Goal: Transaction & Acquisition: Download file/media

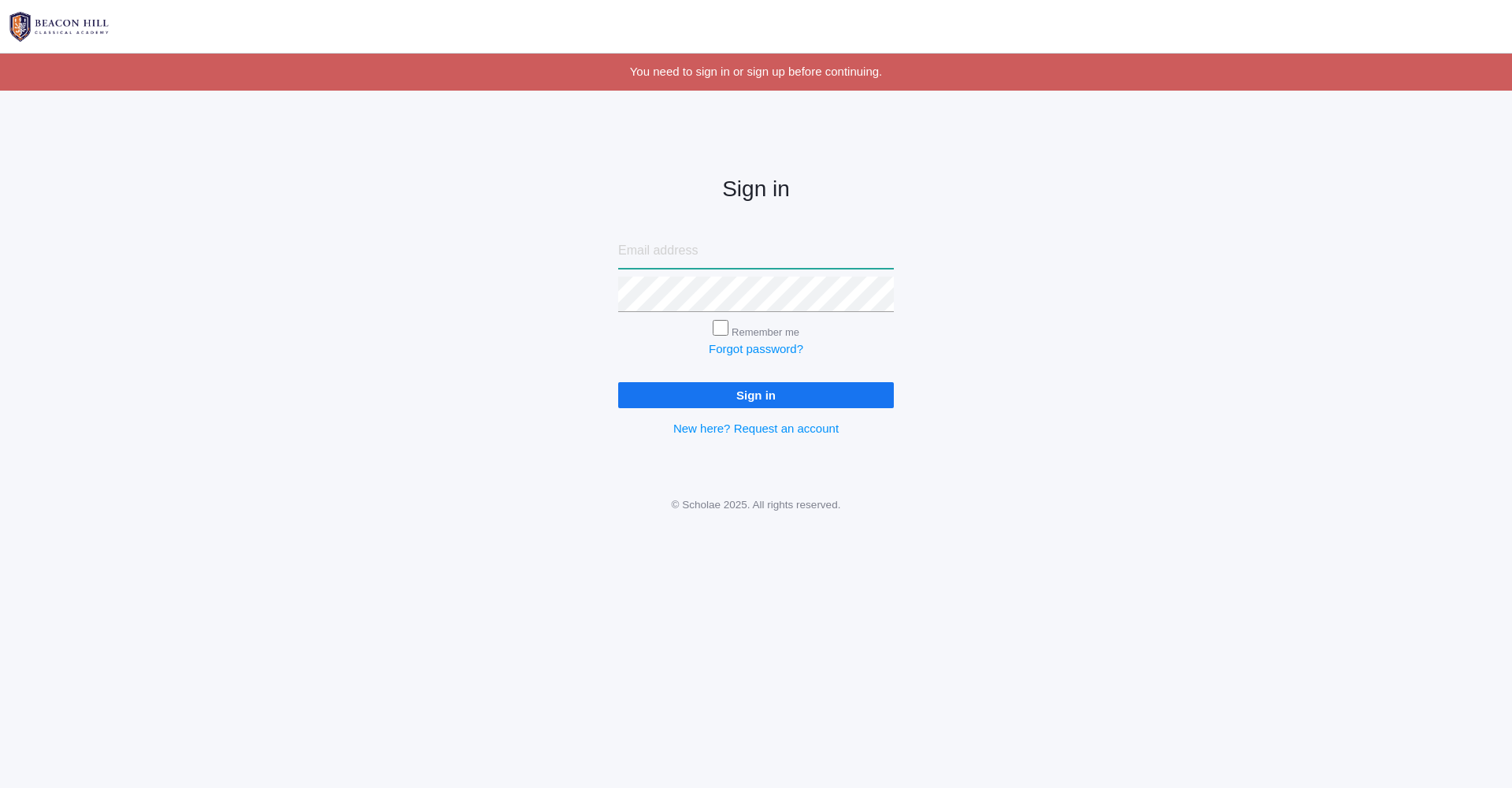
type input "katielisa777@msn.com"
click at [756, 391] on input "Sign in" at bounding box center [756, 395] width 276 height 26
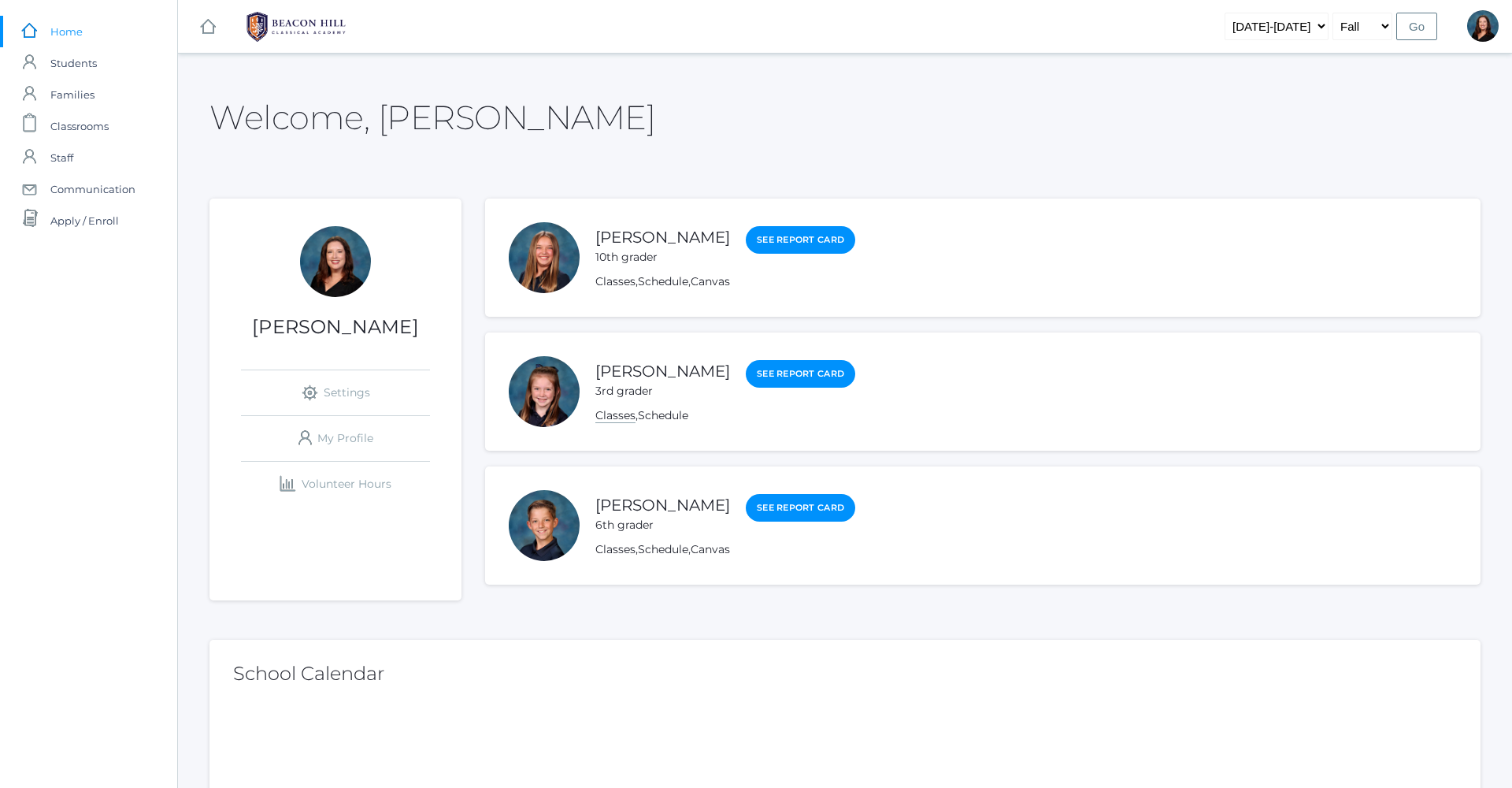
click at [630, 417] on link "Classes" at bounding box center [615, 415] width 40 height 15
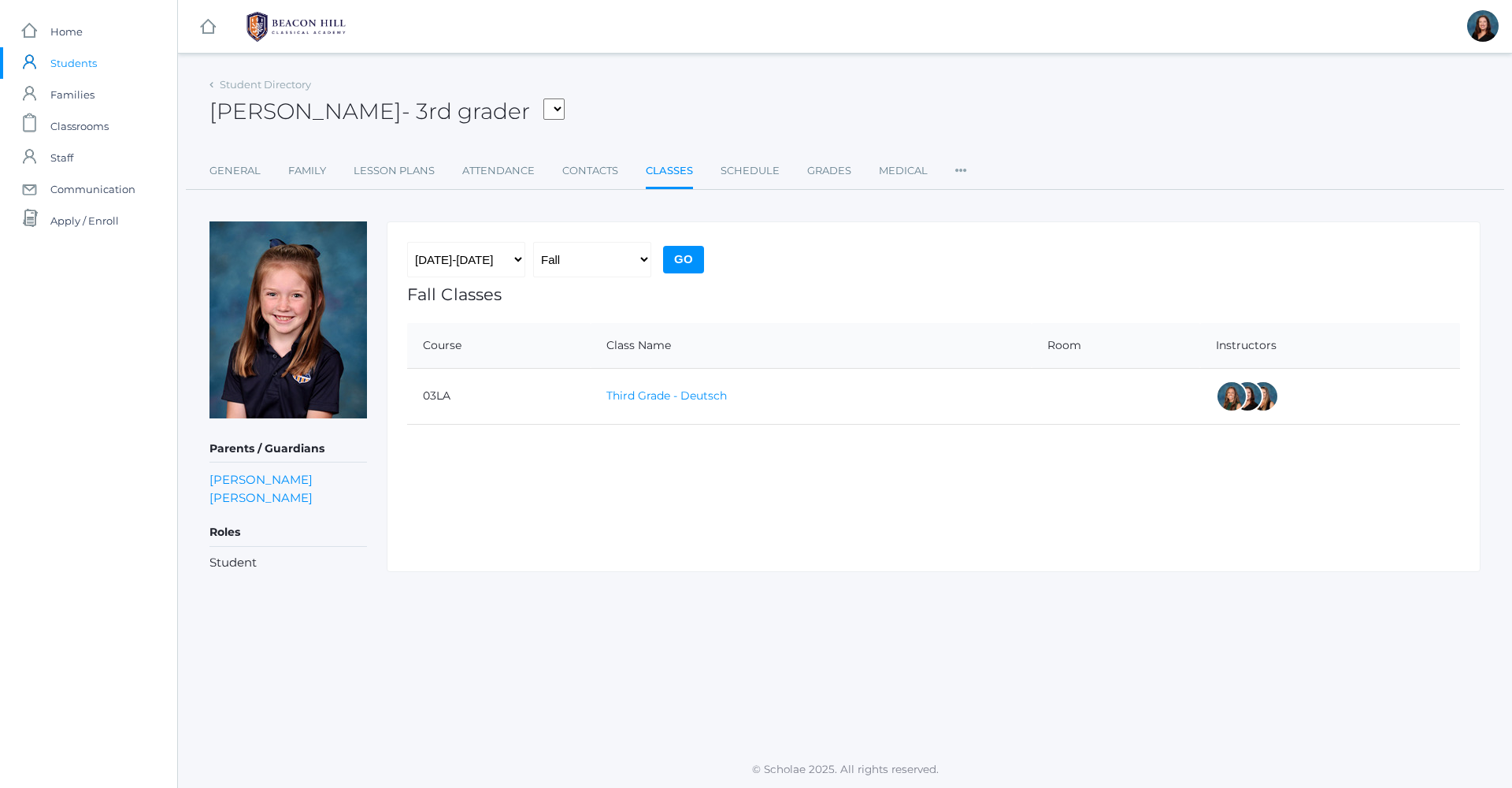
click at [661, 399] on link "Third Grade - Deutsch" at bounding box center [667, 395] width 120 height 14
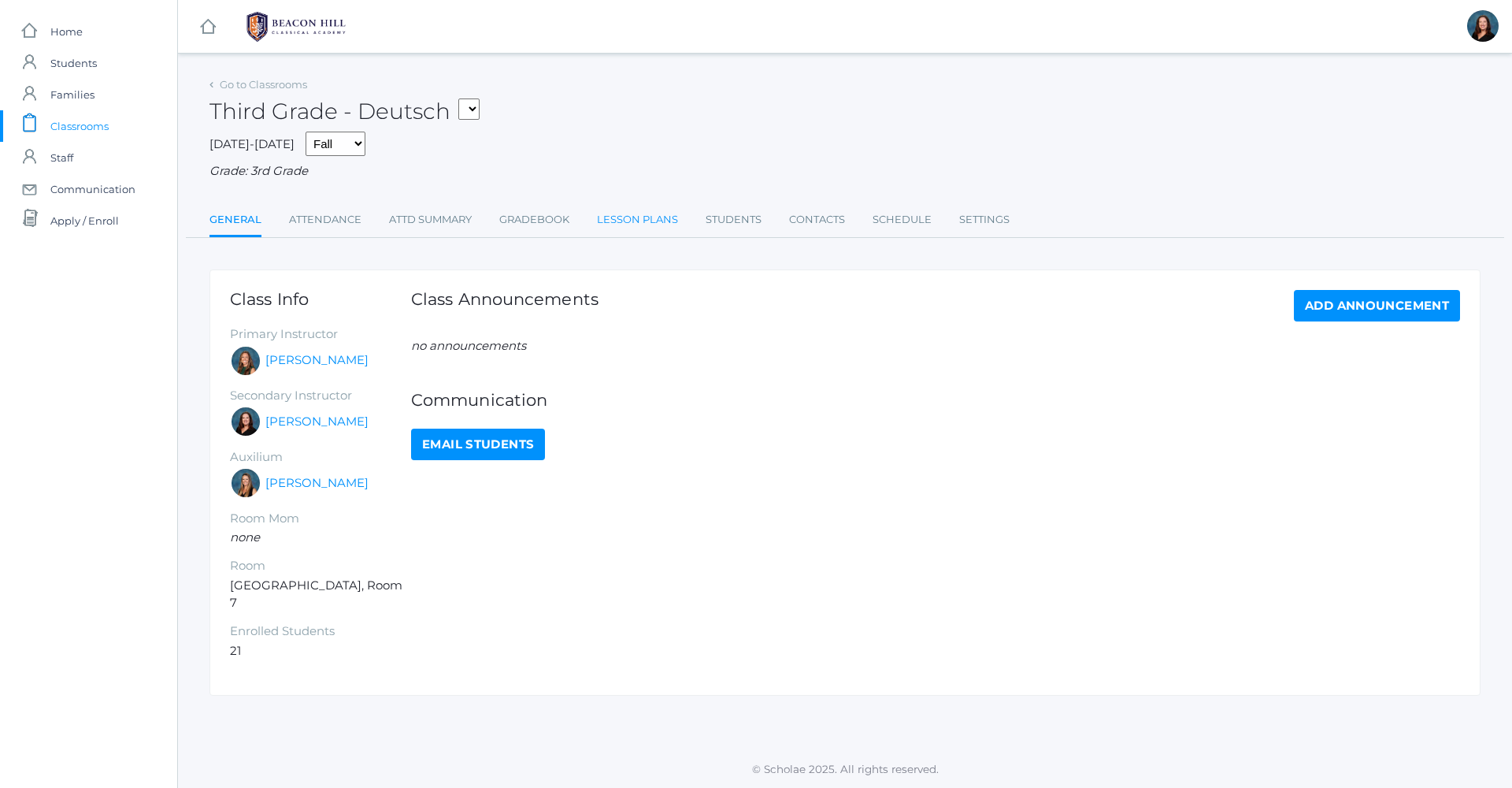
click at [644, 218] on link "Lesson Plans" at bounding box center [637, 220] width 81 height 31
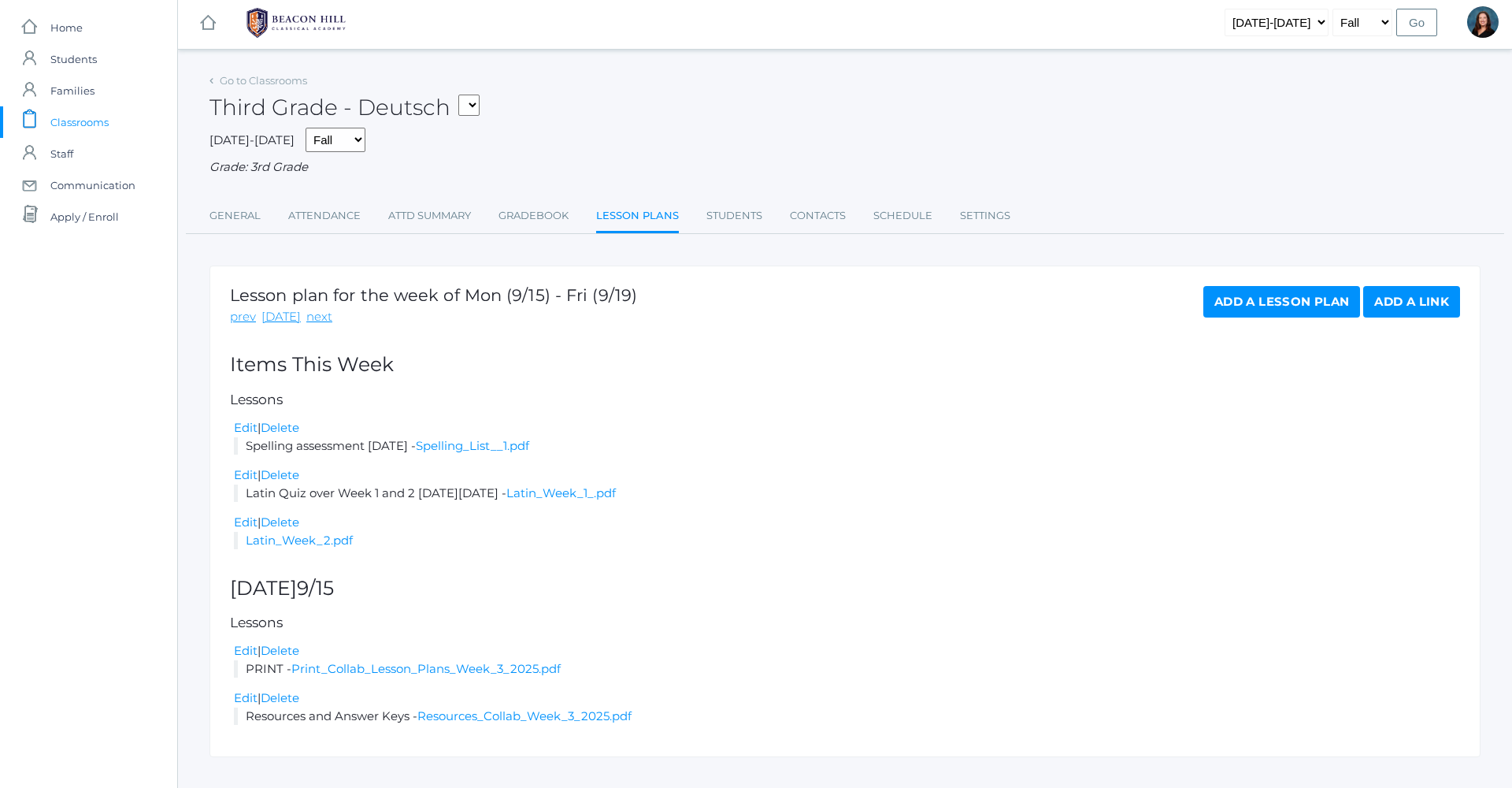
scroll to position [11, 0]
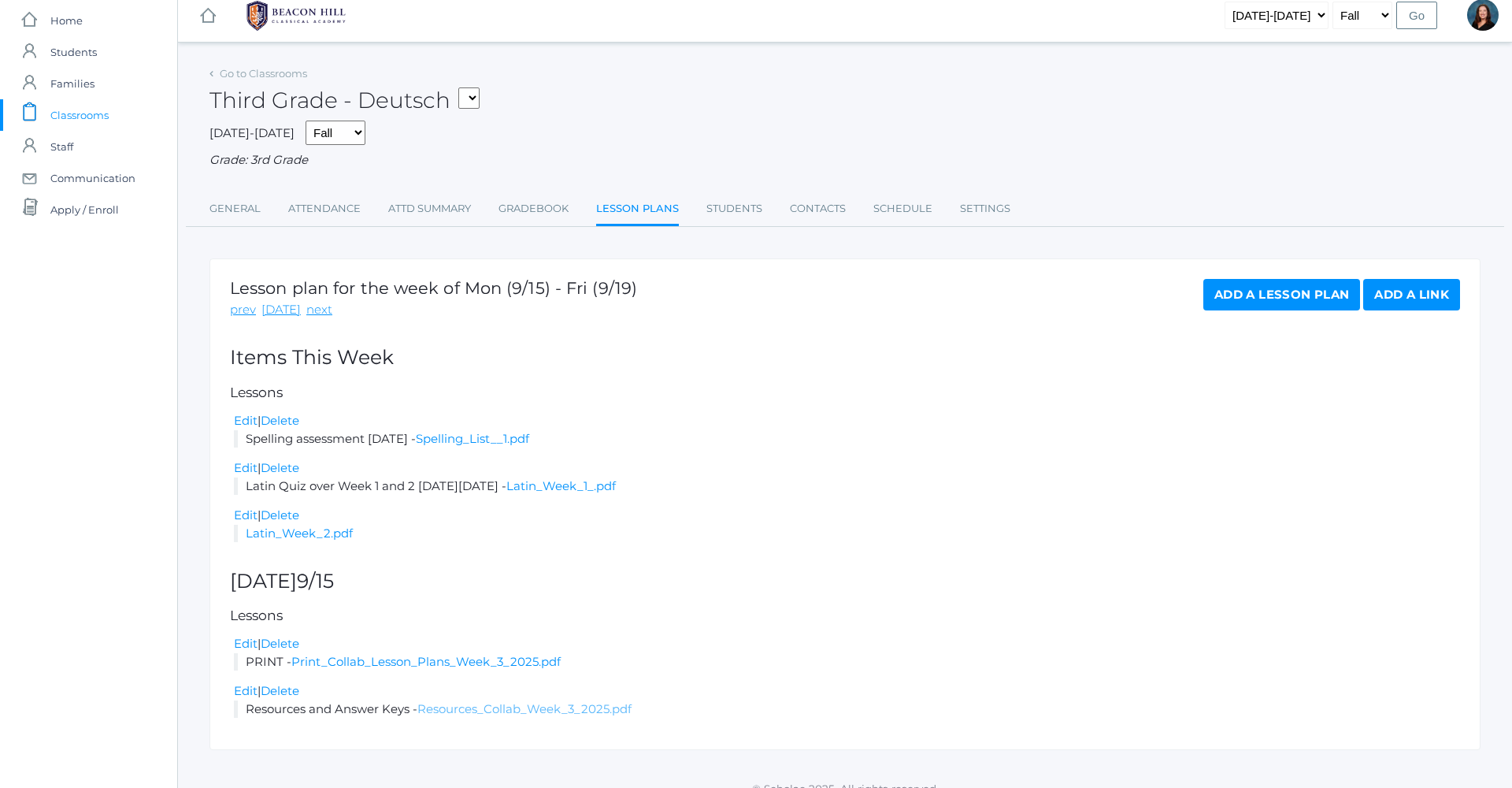
click at [547, 701] on link "Resources_Collab_Week_3_2025.pdf" at bounding box center [524, 708] width 214 height 15
click at [452, 654] on link "Print_Collab_Lesson_Plans_Week_3_2025.pdf" at bounding box center [426, 661] width 269 height 15
click at [439, 654] on link "Print_Collab_Lesson_Plans_Week_3_2025.pdf" at bounding box center [426, 661] width 269 height 15
